Goal: Information Seeking & Learning: Learn about a topic

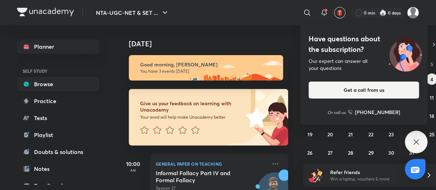
click at [39, 88] on link "Browse" at bounding box center [58, 84] width 82 height 14
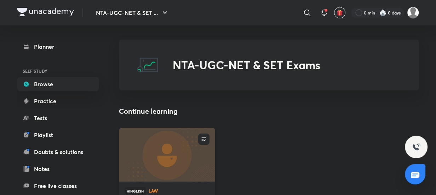
click at [165, 146] on img at bounding box center [167, 154] width 98 height 55
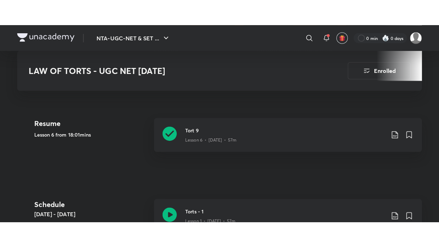
scroll to position [314, 0]
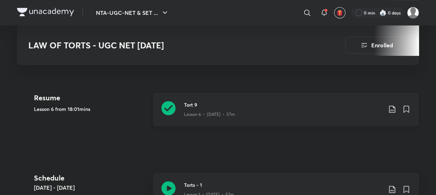
click at [201, 101] on h3 "Tort 9" at bounding box center [283, 104] width 198 height 7
